Goal: Task Accomplishment & Management: Complete application form

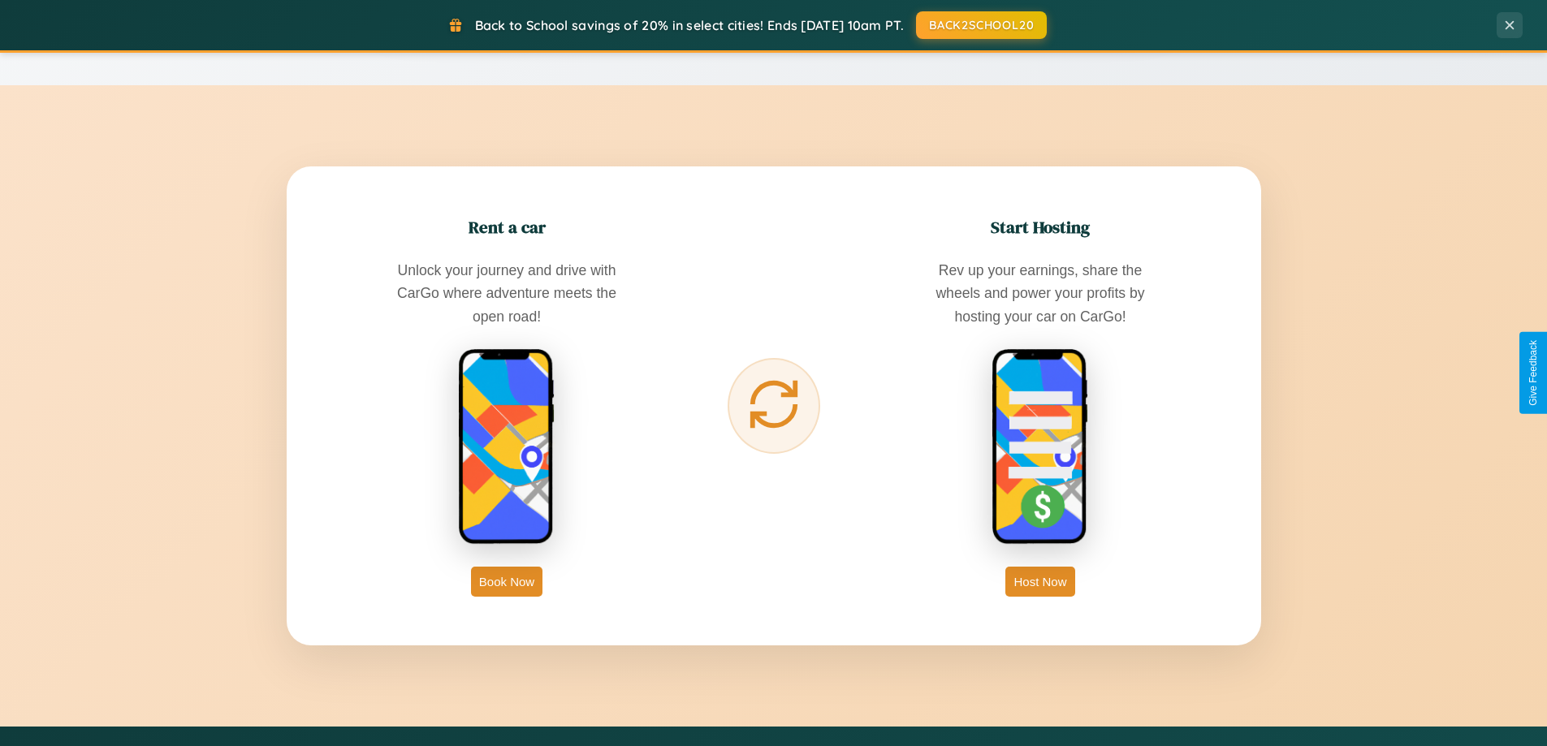
scroll to position [3125, 0]
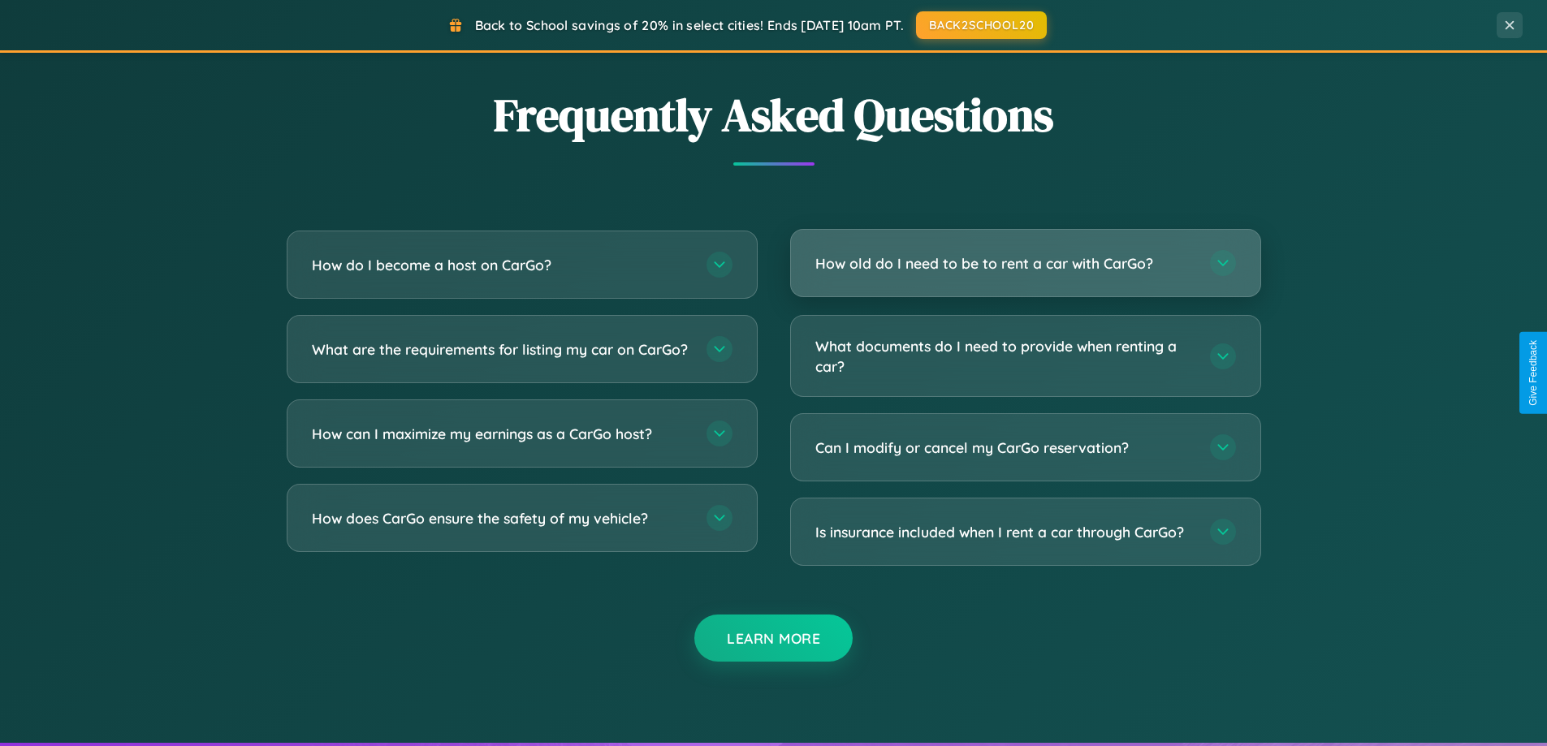
click at [1025, 264] on h3 "How old do I need to be to rent a car with CarGo?" at bounding box center [1004, 263] width 378 height 20
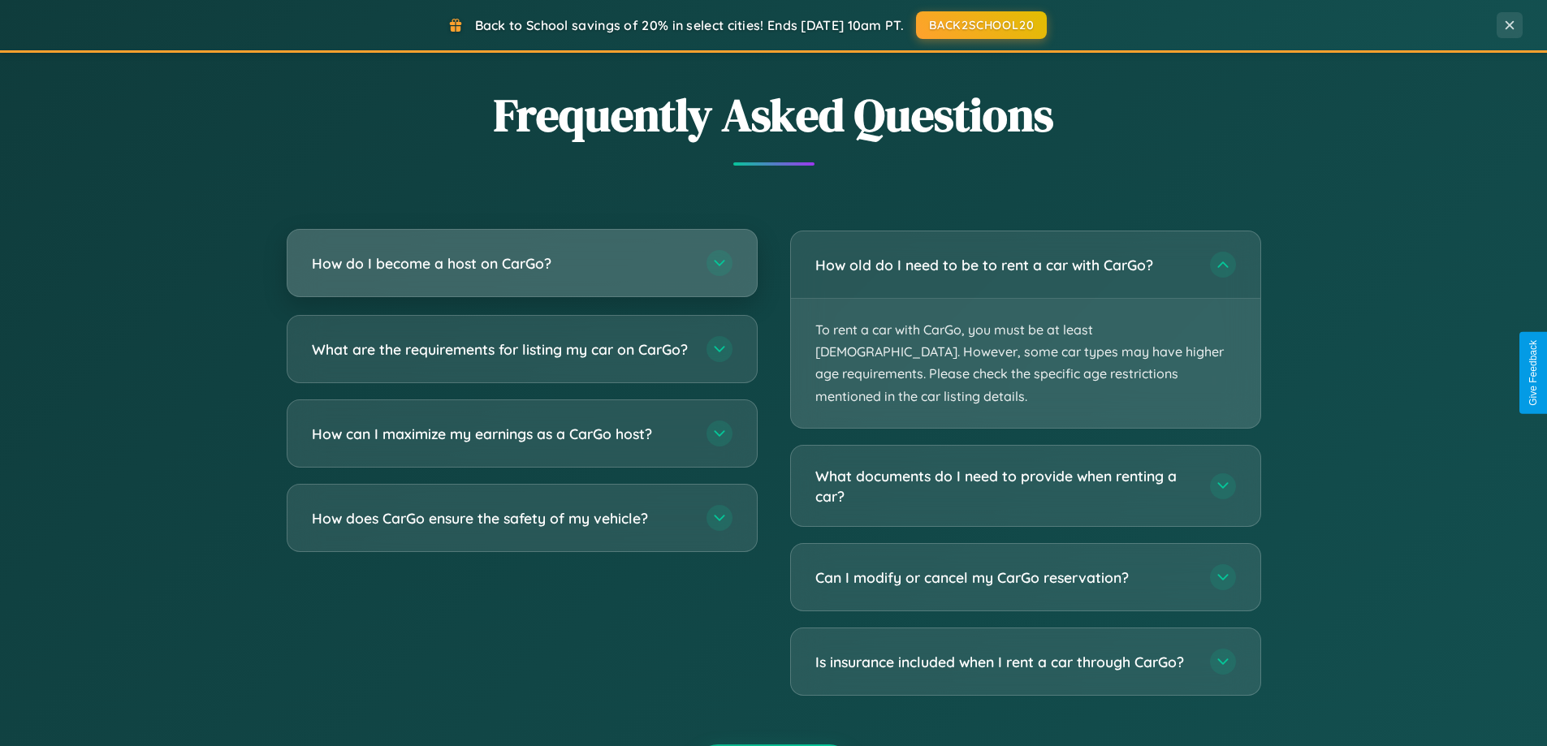
click at [521, 264] on h3 "How do I become a host on CarGo?" at bounding box center [501, 263] width 378 height 20
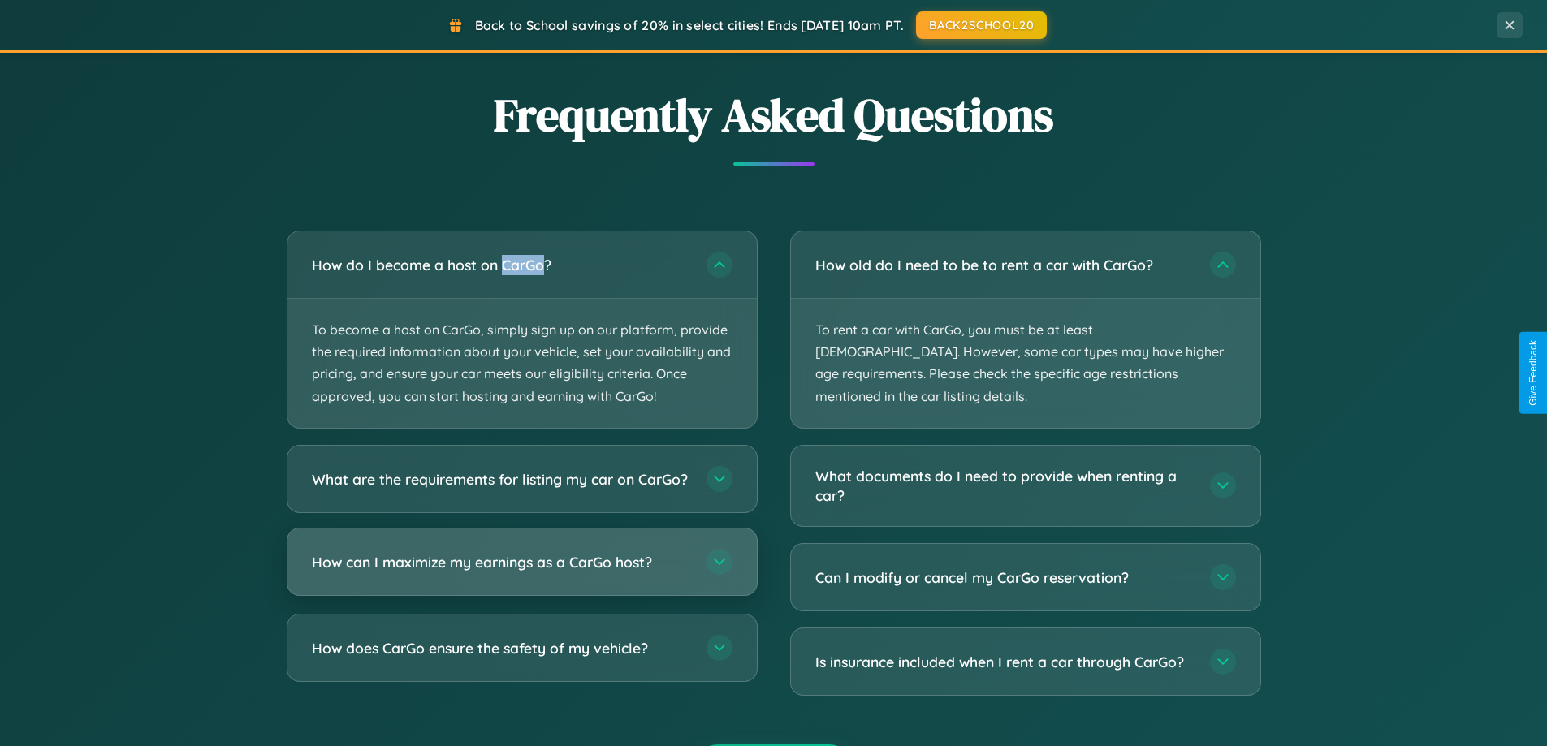
click at [521, 572] on h3 "How can I maximize my earnings as a CarGo host?" at bounding box center [501, 561] width 378 height 20
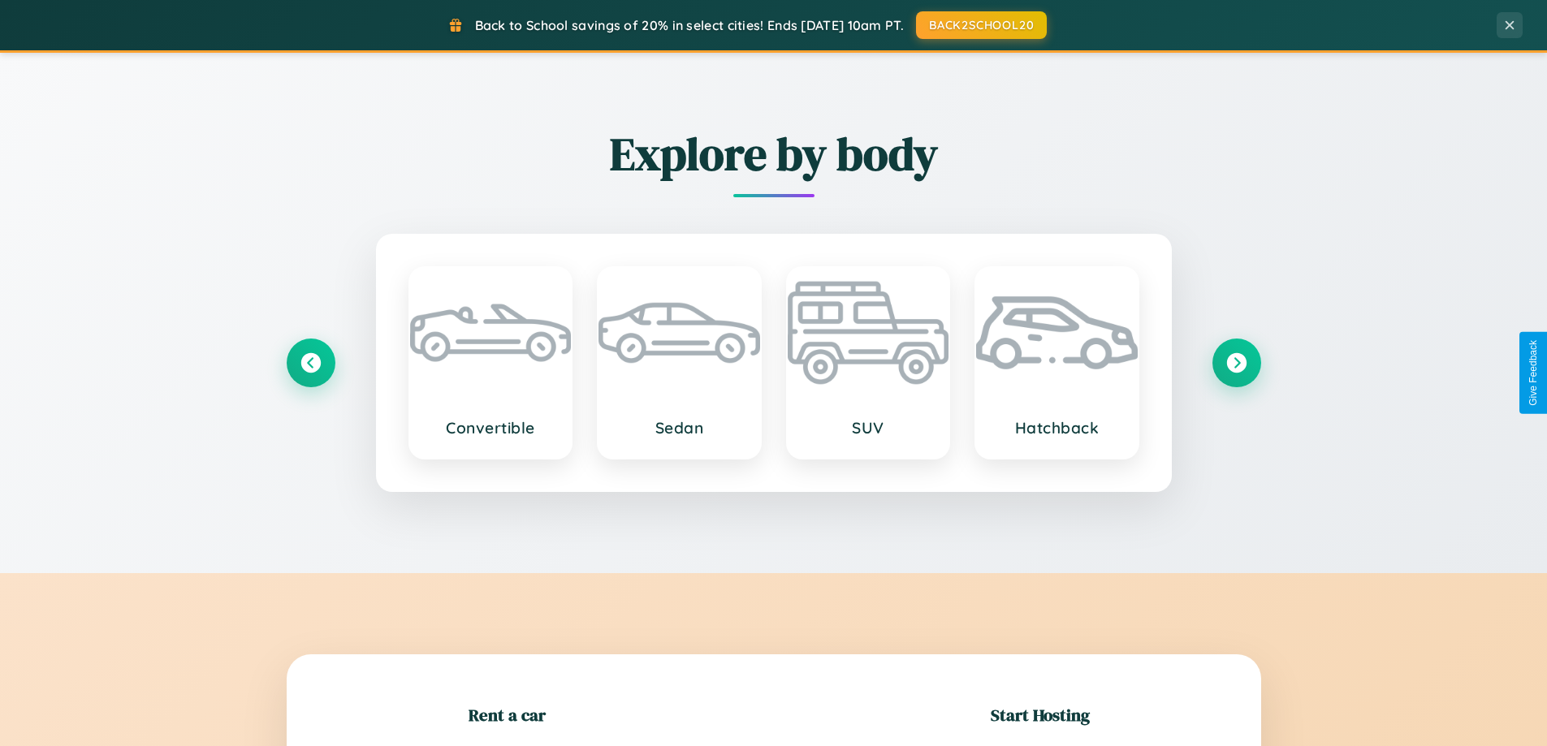
scroll to position [700, 0]
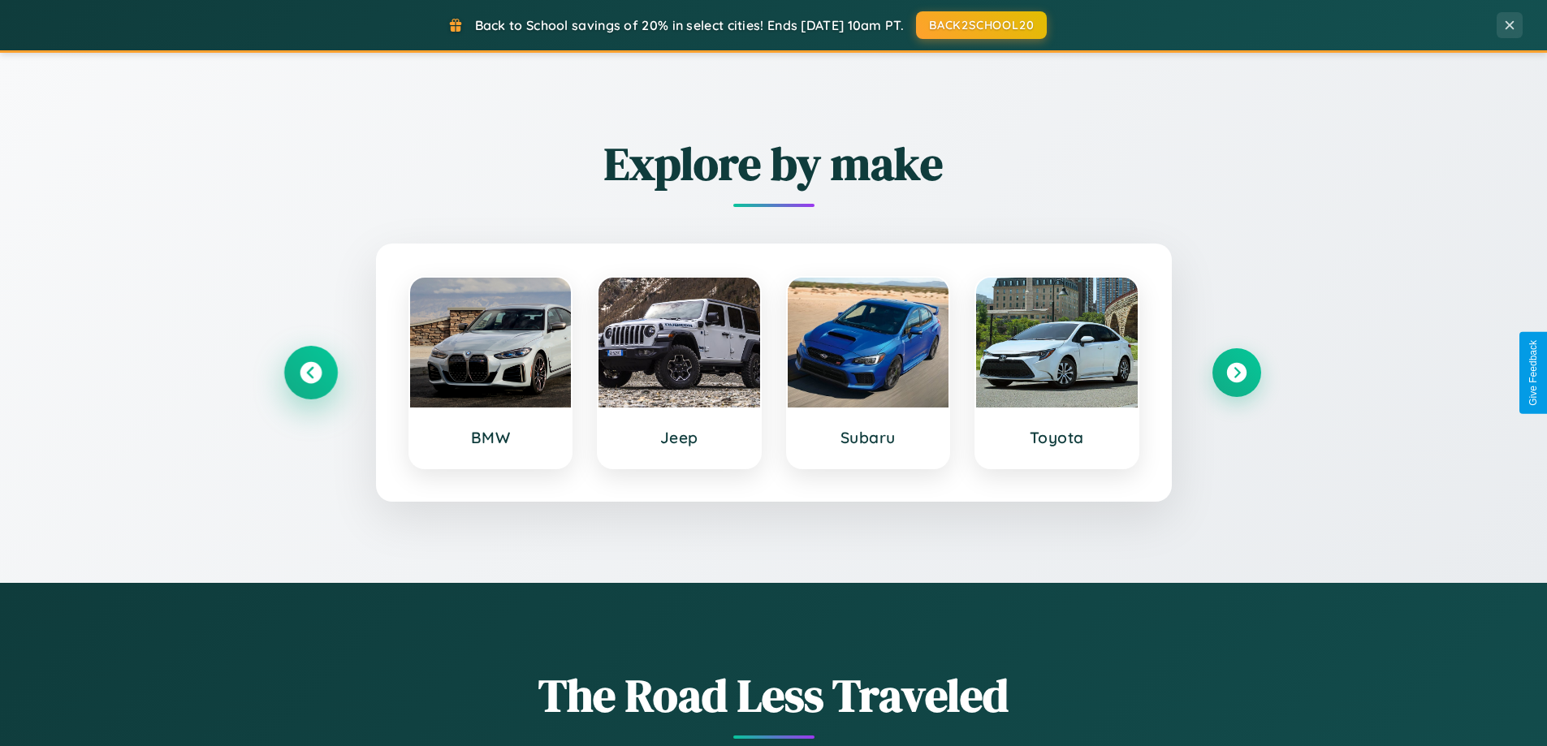
click at [310, 373] on icon at bounding box center [311, 373] width 22 height 22
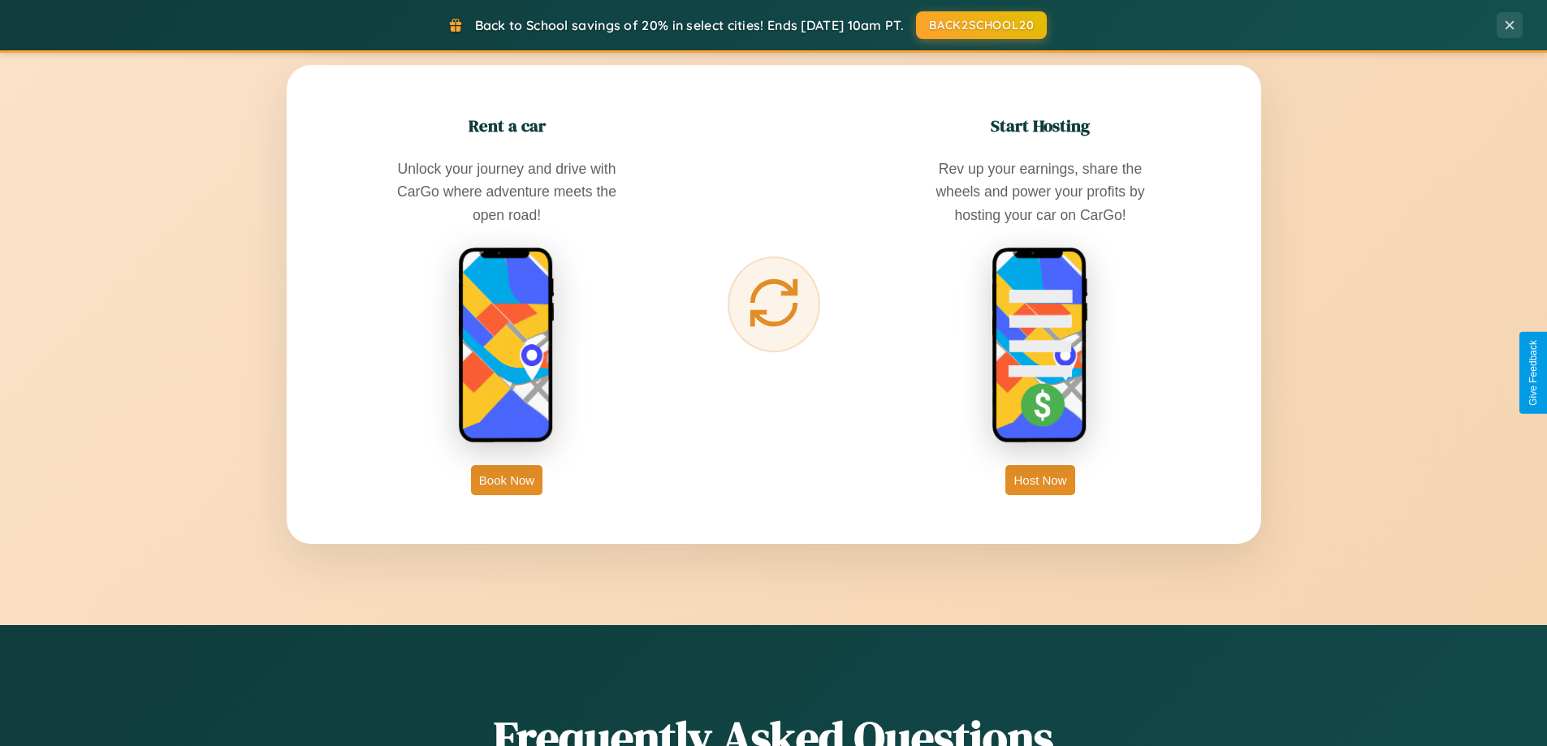
scroll to position [2609, 0]
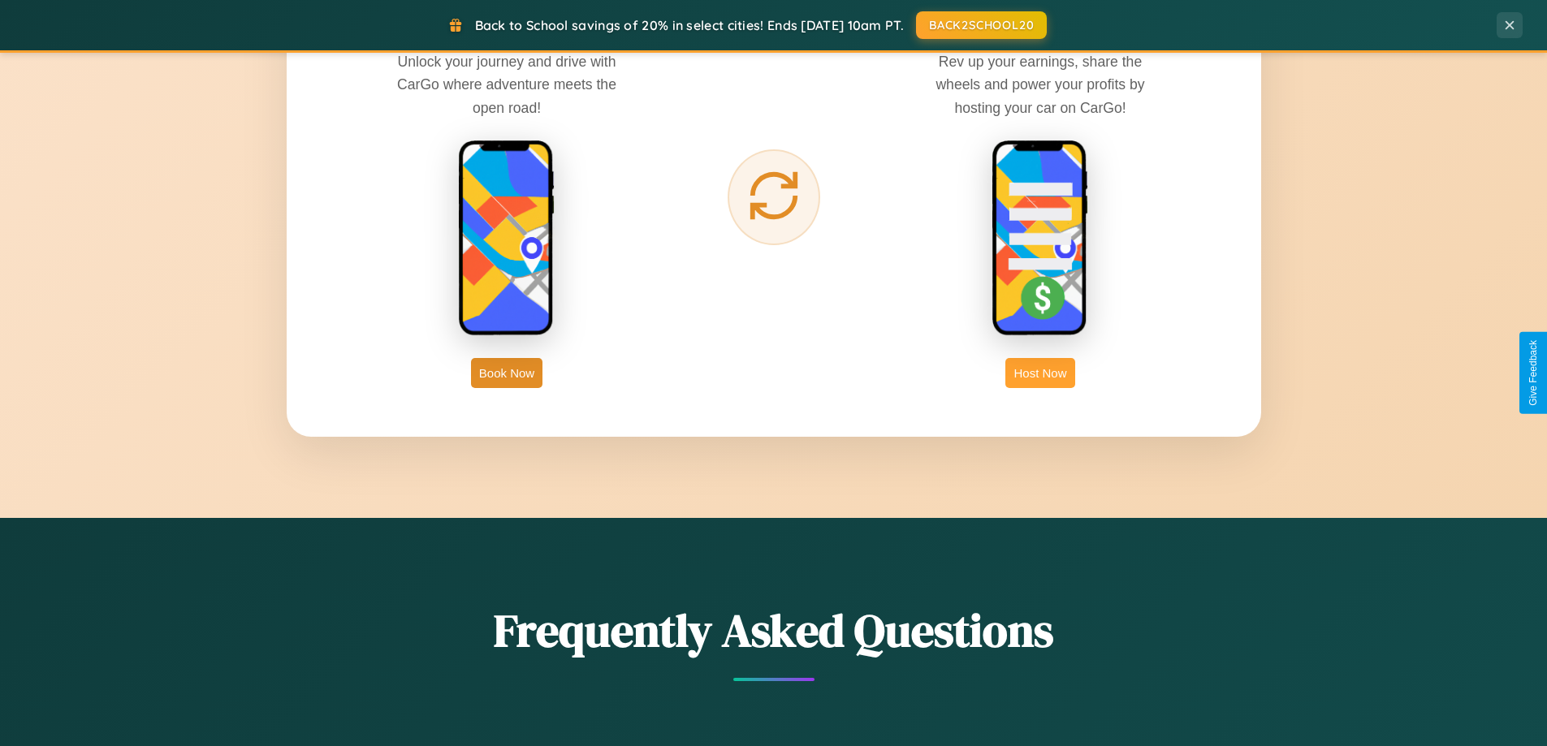
click at [1040, 373] on button "Host Now" at bounding box center [1039, 373] width 69 height 30
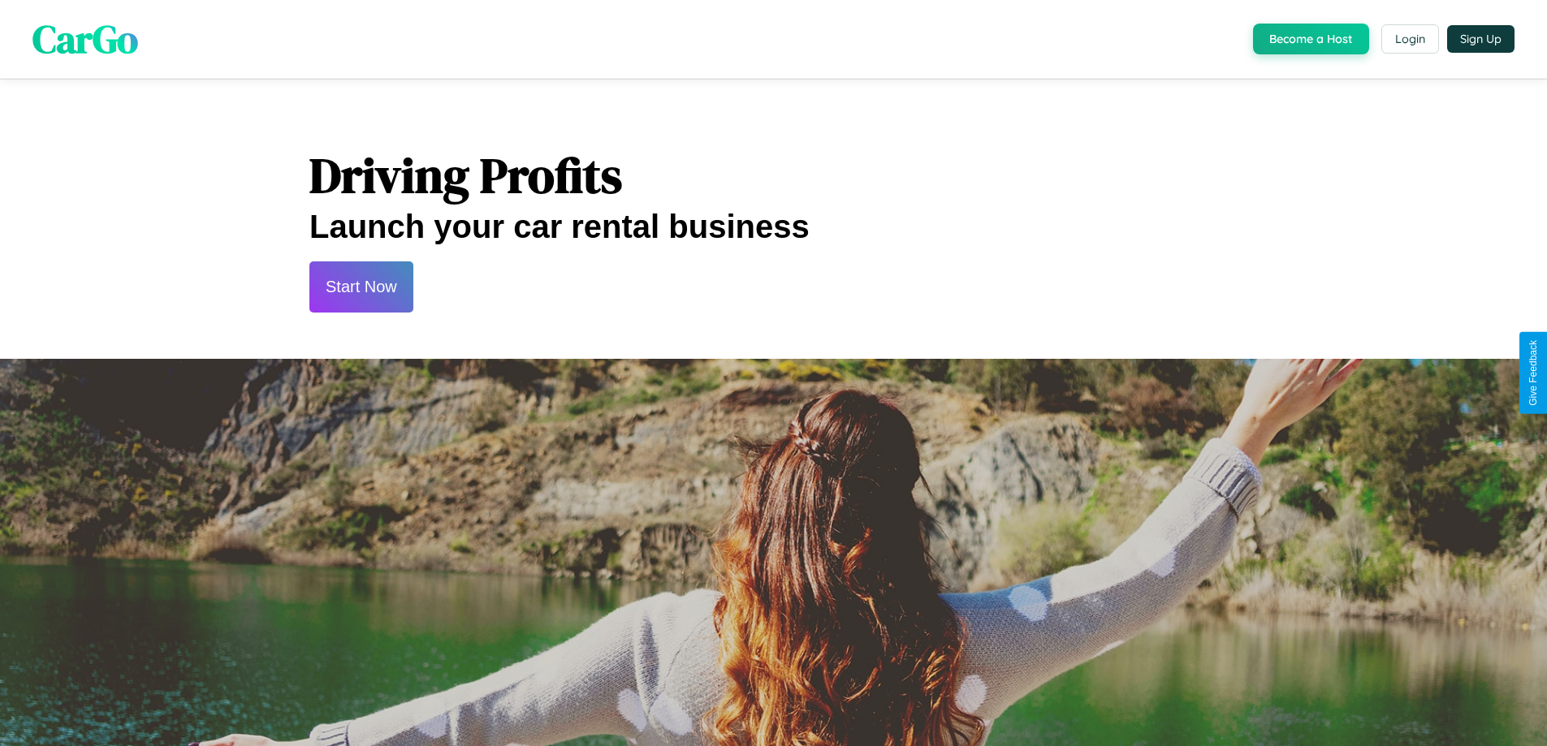
click at [361, 287] on button "Start Now" at bounding box center [361, 287] width 104 height 51
